Goal: Task Accomplishment & Management: Manage account settings

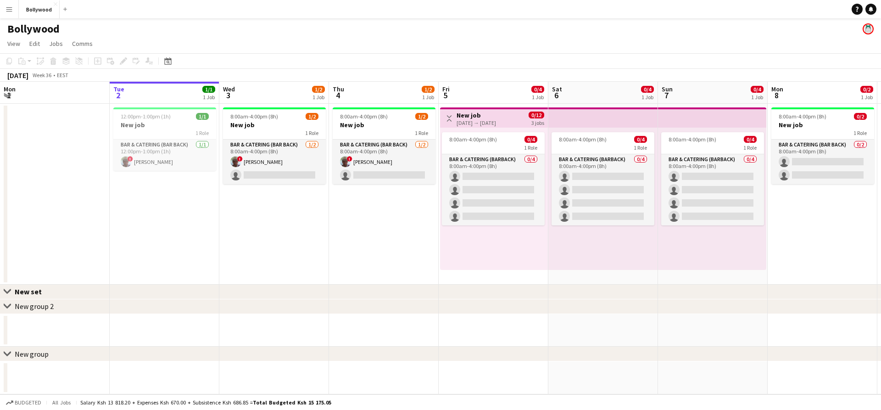
click at [12, 9] on app-icon "Menu" at bounding box center [9, 9] width 7 height 7
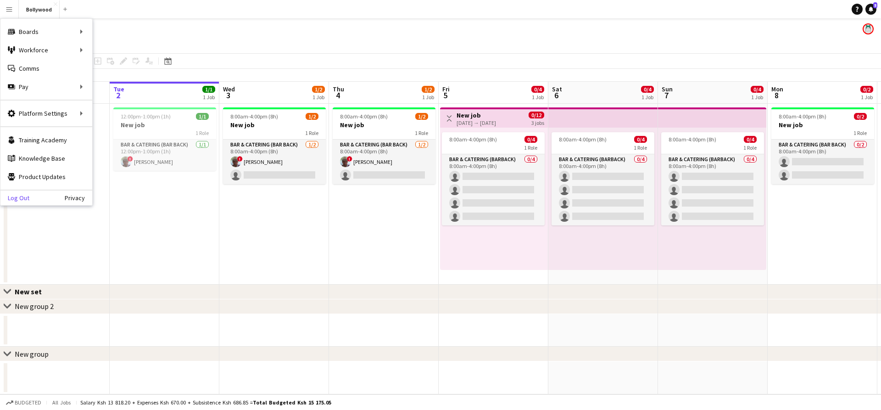
click at [13, 194] on link "Log Out" at bounding box center [14, 197] width 29 height 7
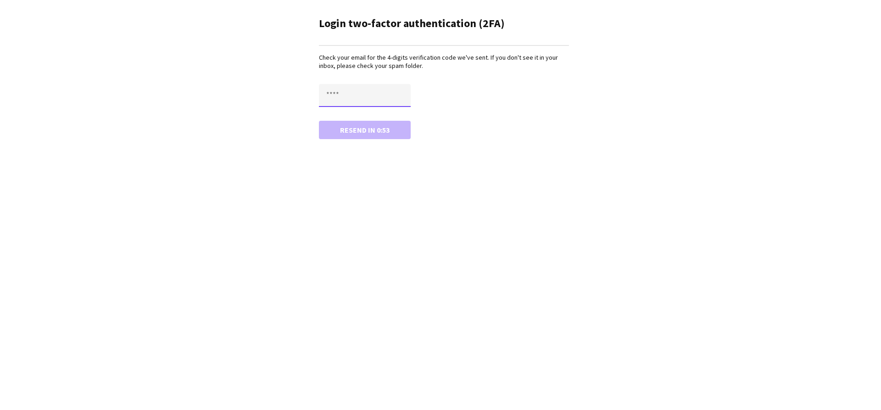
click at [325, 94] on input "text" at bounding box center [365, 95] width 92 height 23
type input "****"
click at [319, 121] on button "Confirm" at bounding box center [365, 130] width 92 height 18
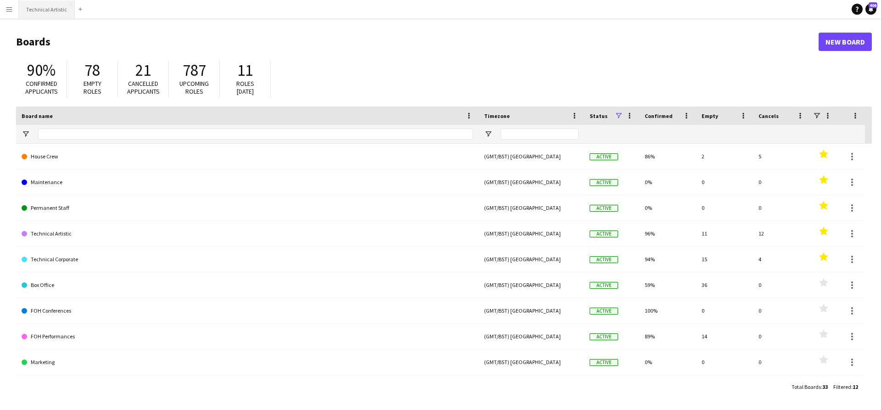
click at [55, 11] on button "Technical Artistic Close" at bounding box center [47, 9] width 56 height 18
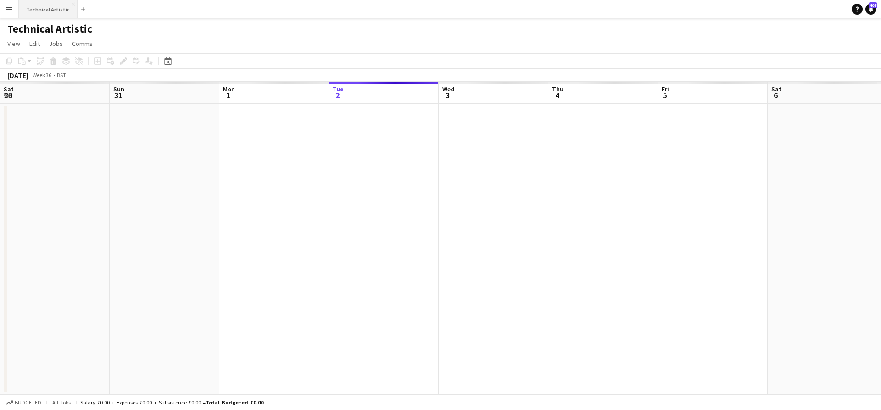
scroll to position [0, 219]
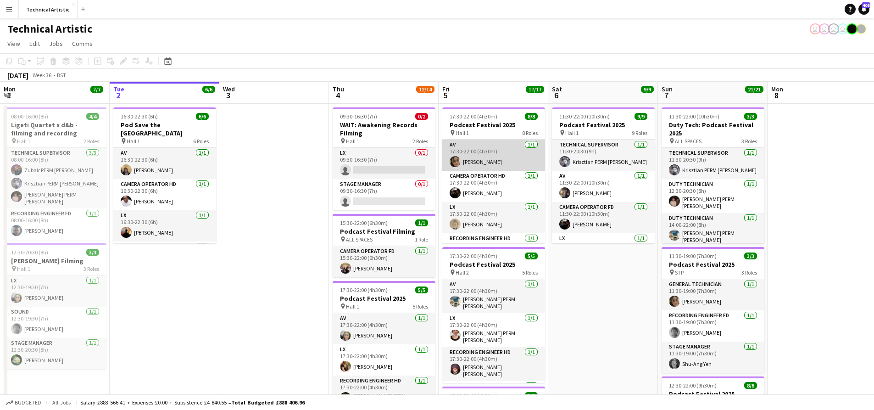
click at [504, 159] on app-card-role "AV [DATE] 17:30-22:00 (4h30m) [PERSON_NAME]" at bounding box center [493, 154] width 103 height 31
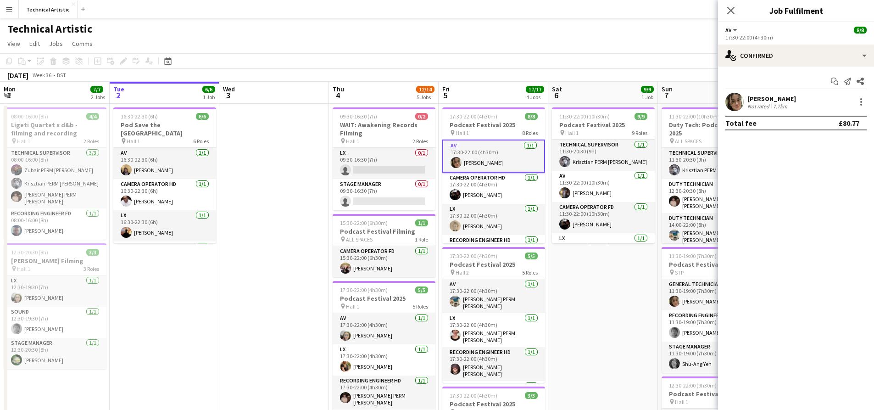
click at [508, 42] on app-page-menu "View Day view expanded Day view collapsed Month view Date picker Jump to [DATE]…" at bounding box center [437, 44] width 874 height 17
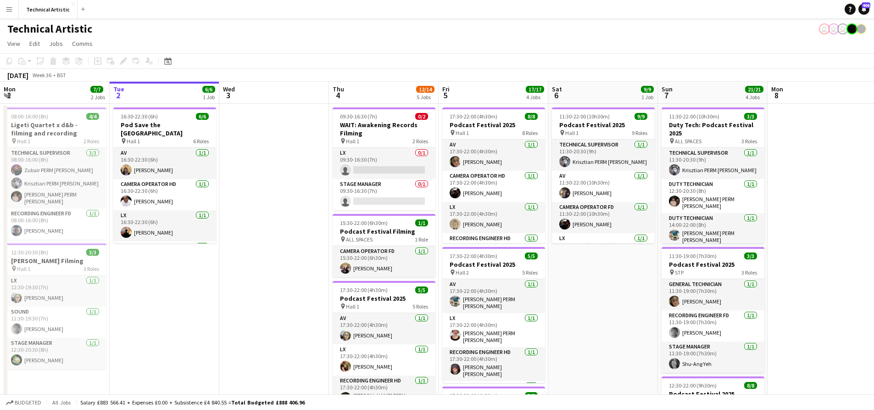
click at [10, 12] on app-icon "Menu" at bounding box center [9, 9] width 7 height 7
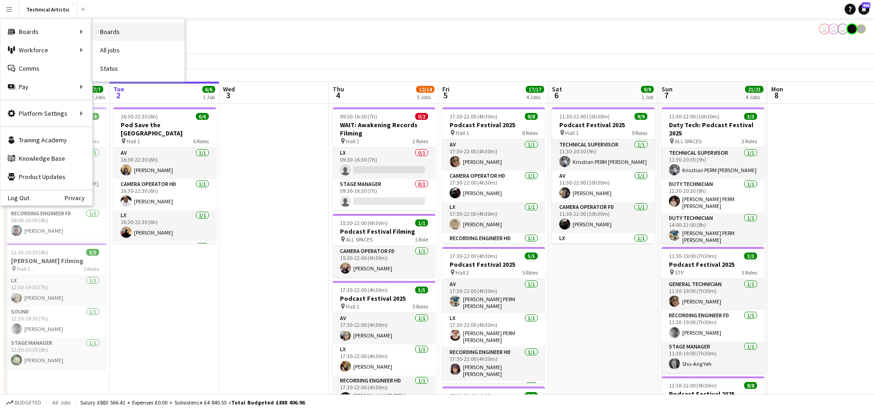
click at [96, 28] on link "Boards" at bounding box center [139, 31] width 92 height 18
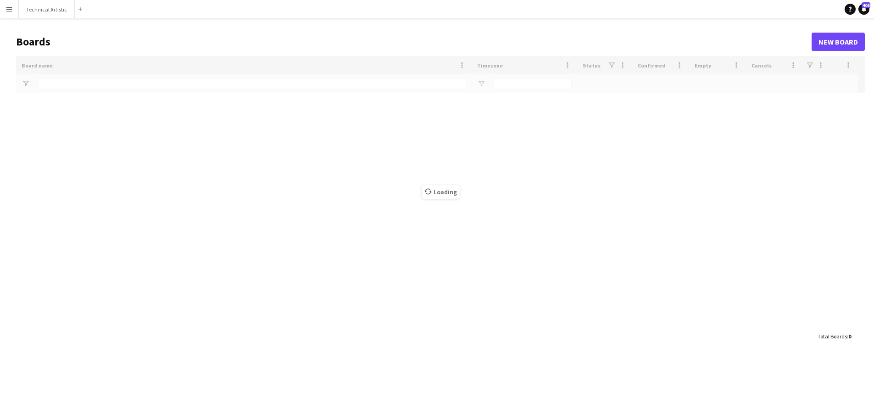
click at [13, 11] on button "Menu" at bounding box center [9, 9] width 18 height 18
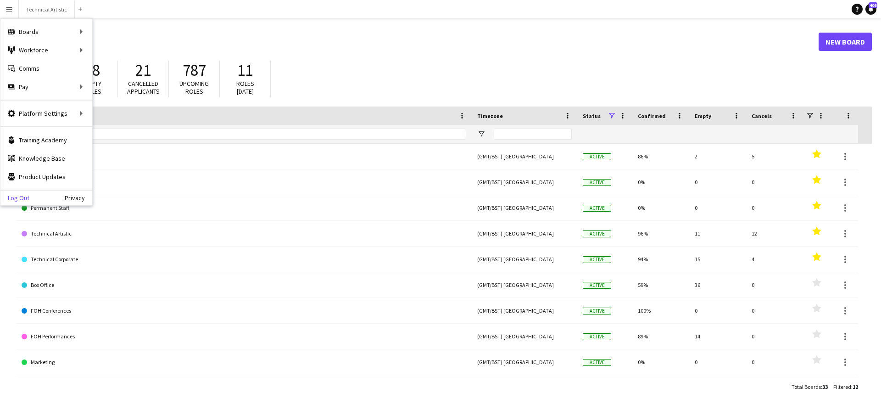
click at [24, 198] on link "Log Out" at bounding box center [14, 197] width 29 height 7
